Goal: Transaction & Acquisition: Purchase product/service

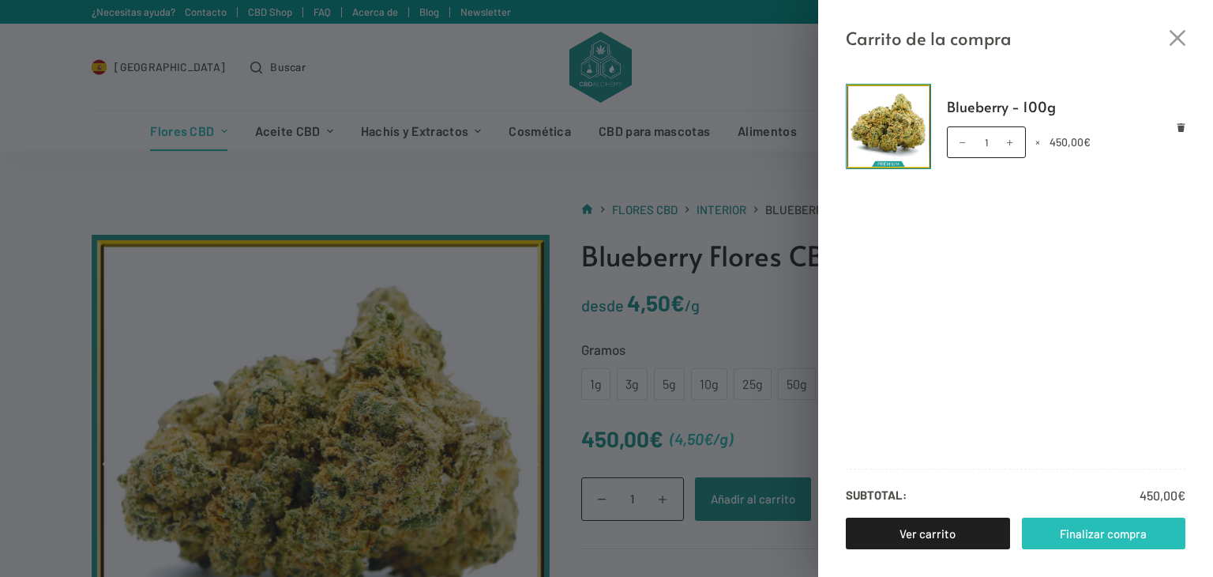
click at [1080, 537] on link "Finalizar compra" at bounding box center [1104, 533] width 164 height 32
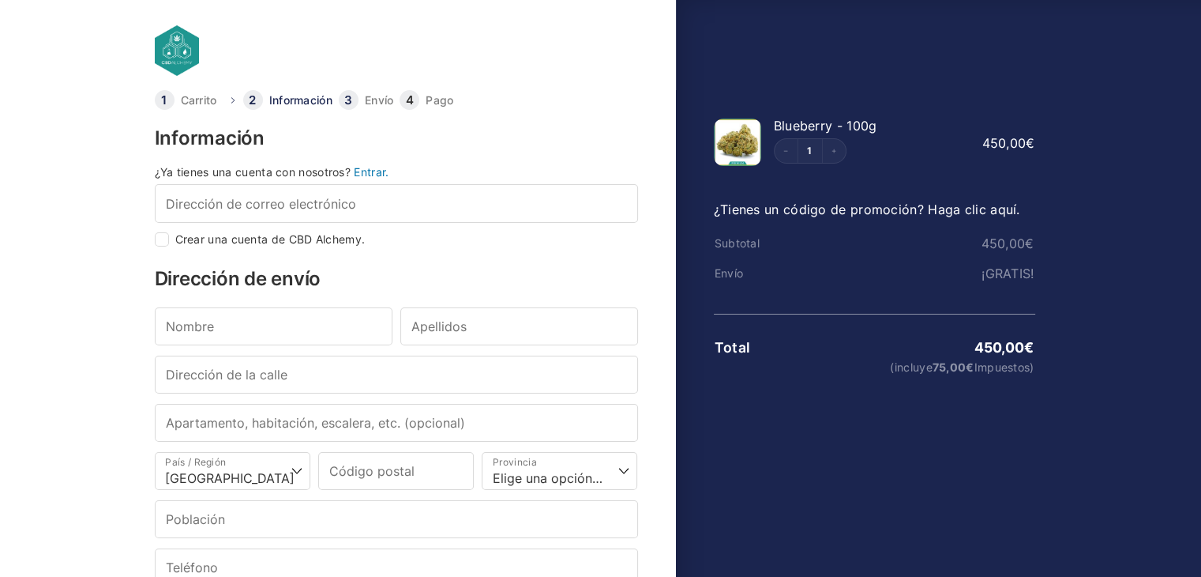
select select "B"
click at [833, 155] on button "Increment" at bounding box center [834, 151] width 24 height 24
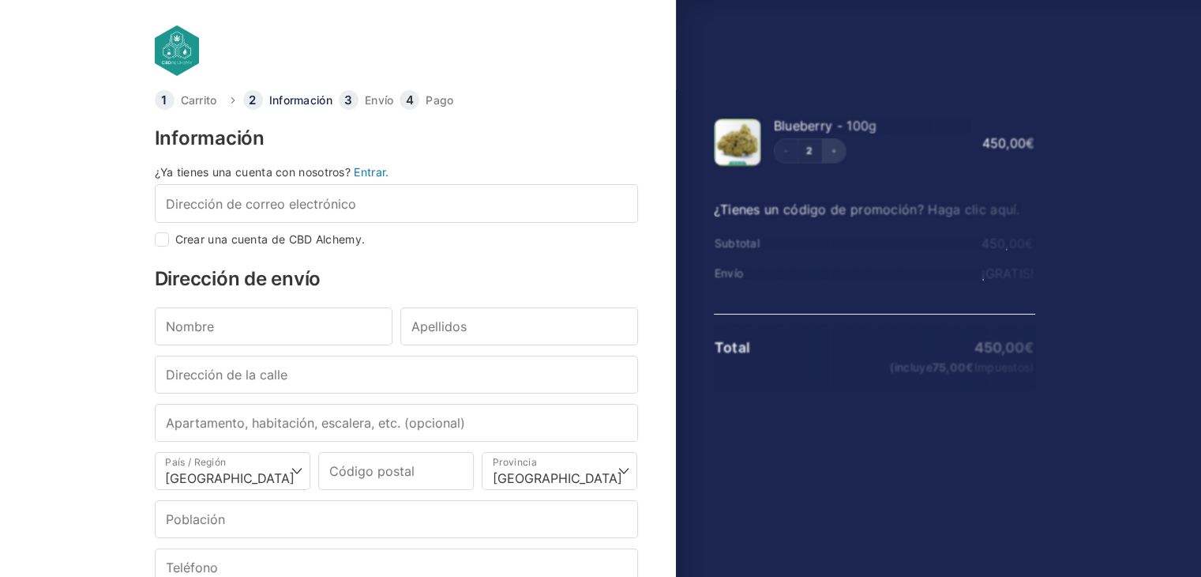
click at [833, 155] on div "2" at bounding box center [872, 150] width 196 height 25
click at [833, 155] on button "Increment" at bounding box center [834, 151] width 24 height 24
click at [833, 155] on div "3" at bounding box center [872, 150] width 196 height 25
click at [833, 155] on button "Increment" at bounding box center [834, 151] width 24 height 24
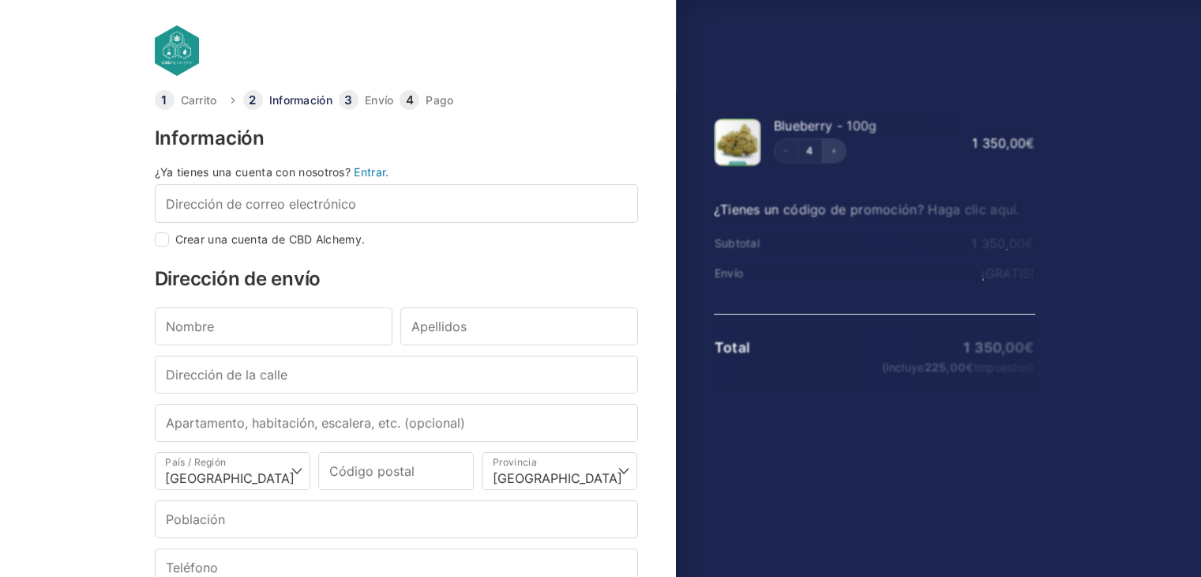
click at [833, 155] on div "4" at bounding box center [867, 150] width 186 height 25
click at [833, 155] on button "Increment" at bounding box center [834, 151] width 24 height 24
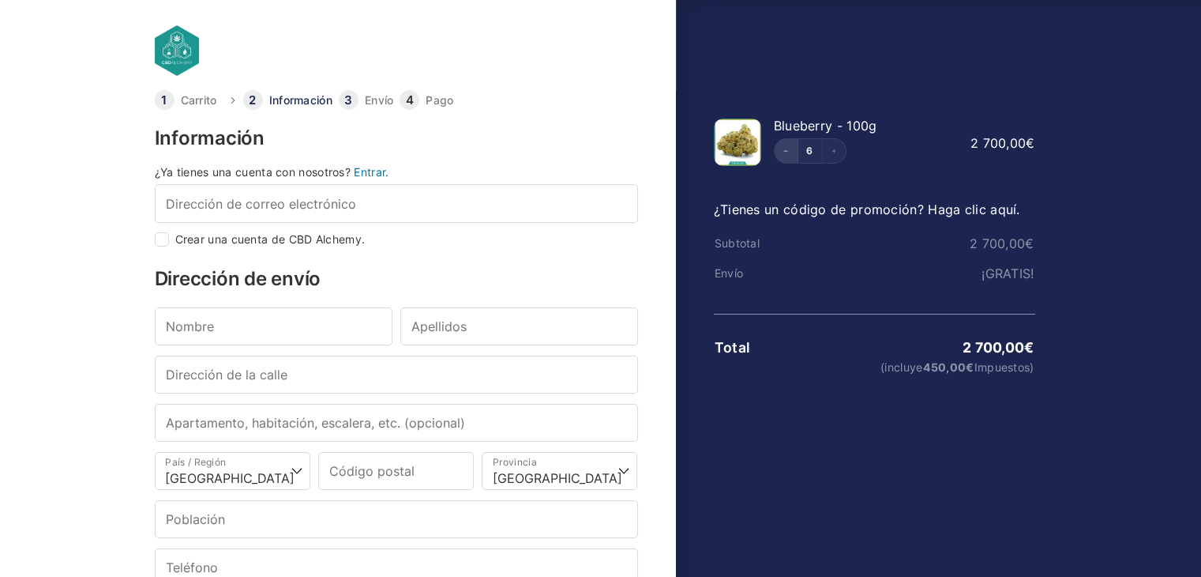
click at [785, 145] on button "Decrement" at bounding box center [787, 151] width 24 height 24
click at [785, 145] on div "5" at bounding box center [866, 150] width 184 height 25
click at [785, 145] on button "Decrement" at bounding box center [787, 151] width 24 height 24
click at [785, 145] on div "4" at bounding box center [865, 150] width 183 height 25
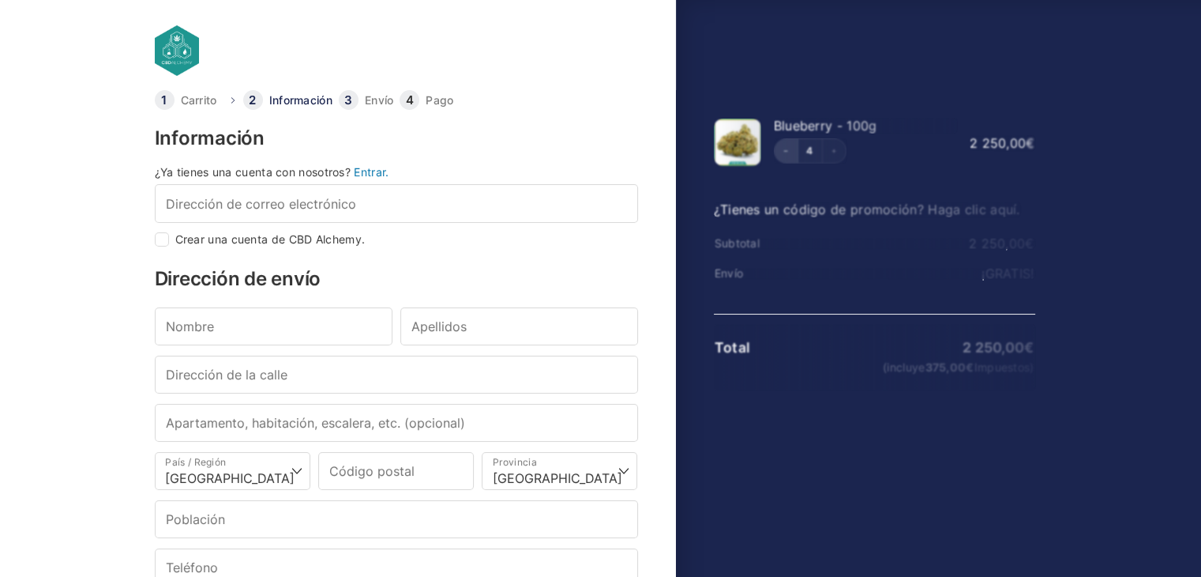
click at [785, 145] on div "4" at bounding box center [865, 150] width 183 height 25
click at [785, 145] on button "Decrement" at bounding box center [787, 151] width 24 height 24
click at [786, 146] on div "4" at bounding box center [867, 150] width 186 height 25
click at [786, 146] on div "3" at bounding box center [867, 150] width 186 height 25
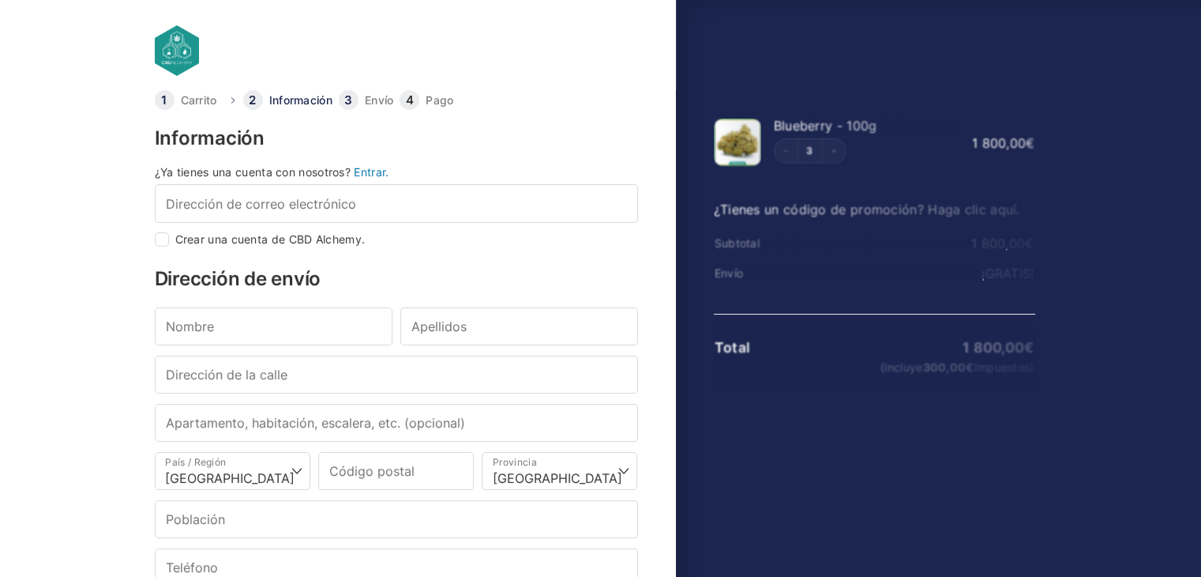
click at [786, 146] on div "3" at bounding box center [867, 150] width 186 height 25
click at [786, 146] on button "Decrement" at bounding box center [787, 151] width 24 height 24
drag, startPoint x: 787, startPoint y: 148, endPoint x: 749, endPoint y: 82, distance: 76.4
click at [787, 149] on icon "Decrement" at bounding box center [786, 151] width 6 height 6
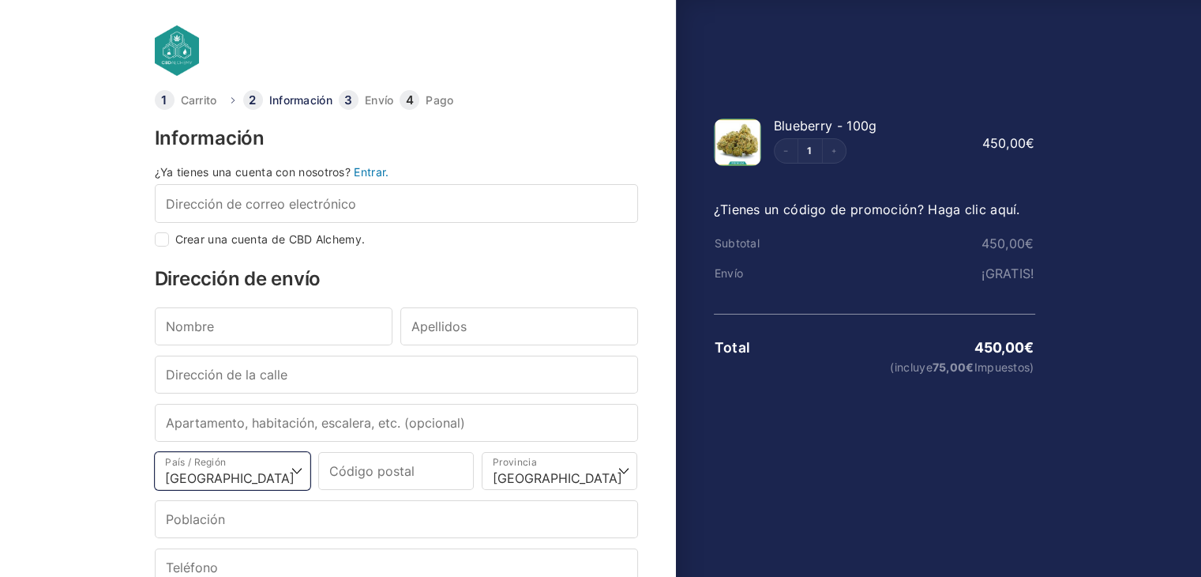
click at [295, 468] on select "Selecciona un país/región… [GEOGRAPHIC_DATA] [GEOGRAPHIC_DATA] [GEOGRAPHIC_DATA…" at bounding box center [233, 471] width 156 height 38
select select "PT"
click at [155, 452] on select "Selecciona un país/región… [GEOGRAPHIC_DATA] [GEOGRAPHIC_DATA] [GEOGRAPHIC_DATA…" at bounding box center [233, 471] width 156 height 38
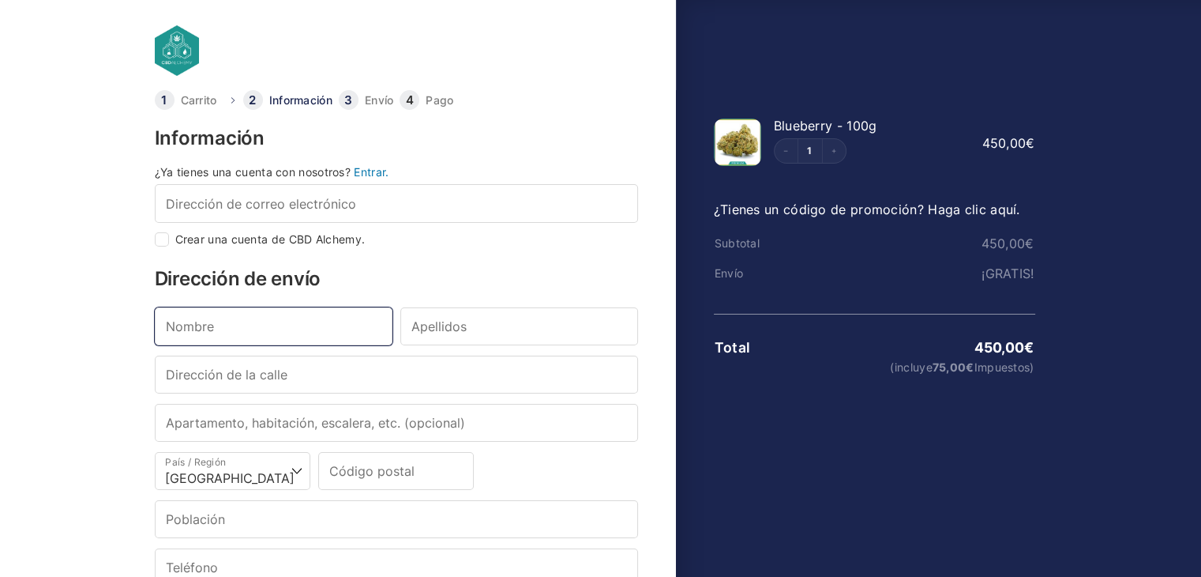
click at [272, 323] on input "Nombre *" at bounding box center [274, 326] width 238 height 38
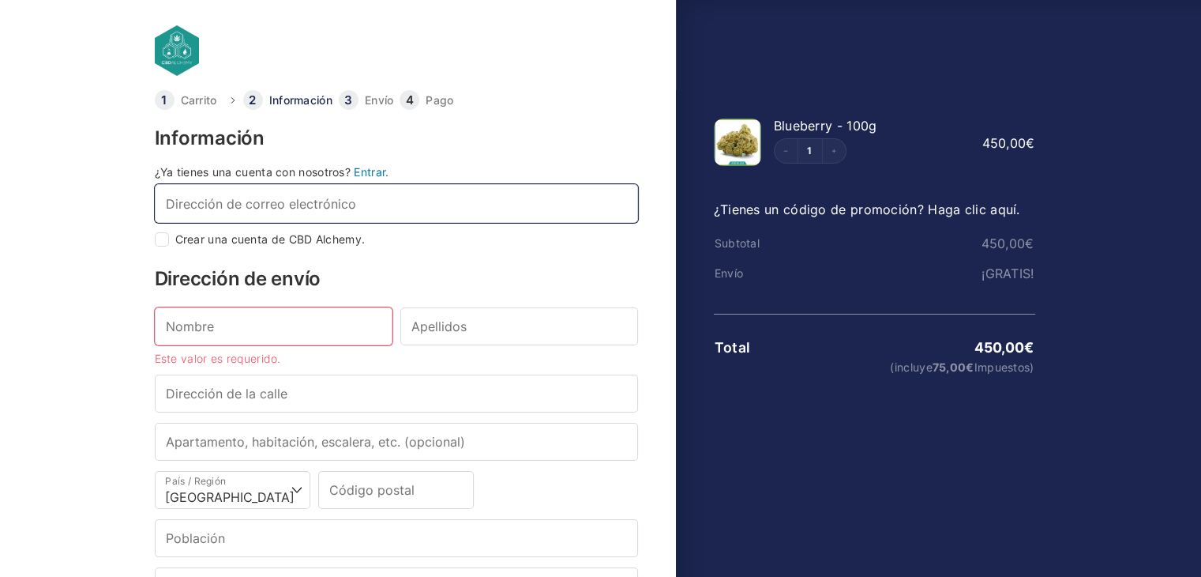
click at [360, 206] on input "Dirección de correo electrónico *" at bounding box center [396, 203] width 483 height 38
